Goal: Transaction & Acquisition: Obtain resource

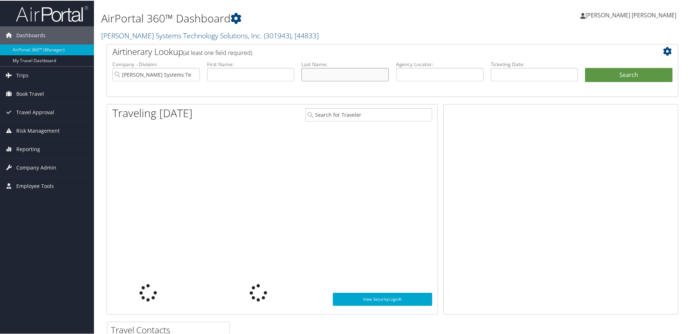
click at [312, 72] on input "text" at bounding box center [344, 73] width 87 height 13
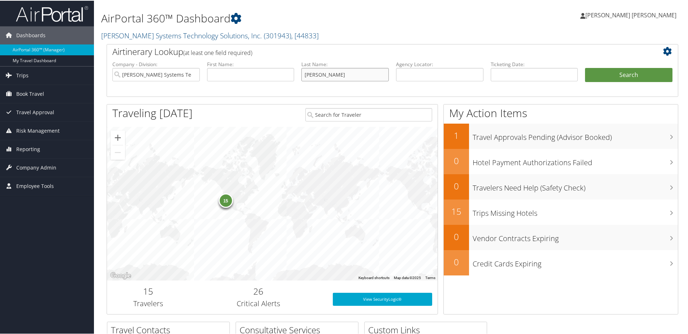
type input "[PERSON_NAME]"
click at [585, 67] on button "Search" at bounding box center [628, 74] width 87 height 14
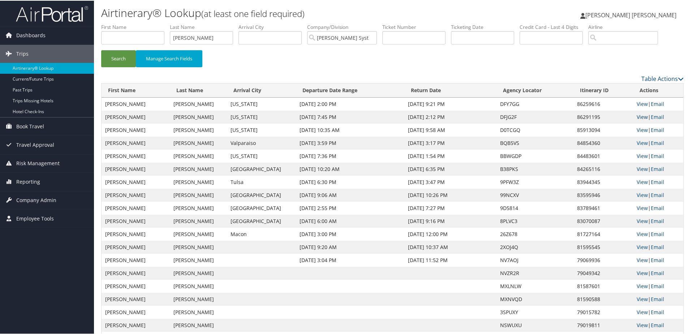
click at [639, 115] on link "View" at bounding box center [642, 116] width 11 height 7
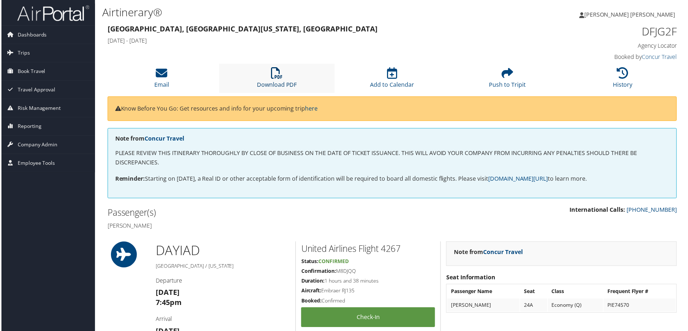
click at [276, 83] on link "Download PDF" at bounding box center [276, 80] width 40 height 17
